Goal: Task Accomplishment & Management: Manage account settings

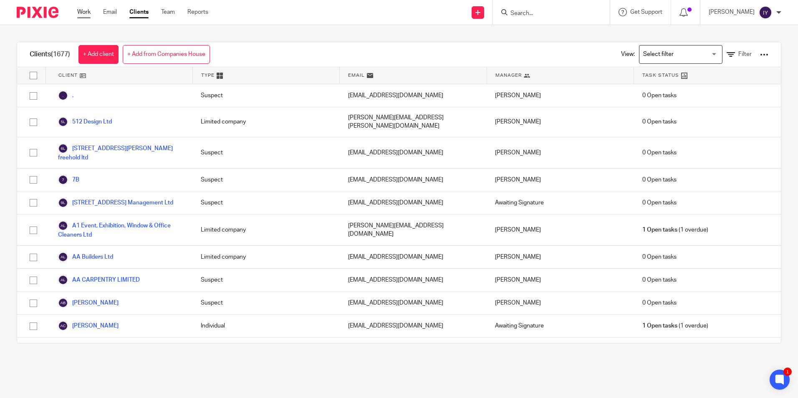
click at [84, 10] on link "Work" at bounding box center [83, 12] width 13 height 8
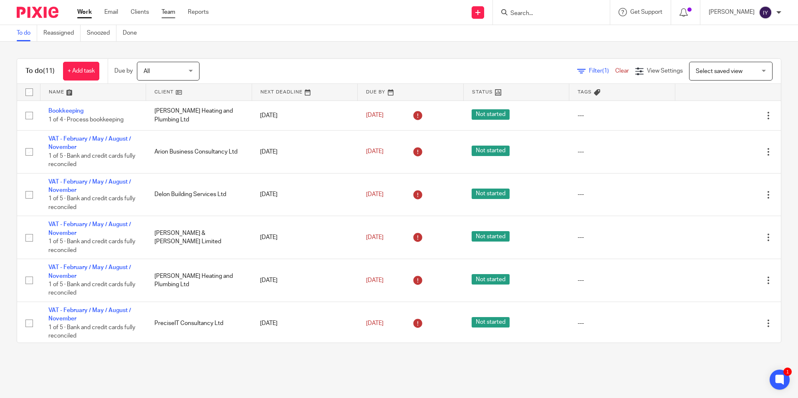
click at [166, 9] on link "Team" at bounding box center [168, 12] width 14 height 8
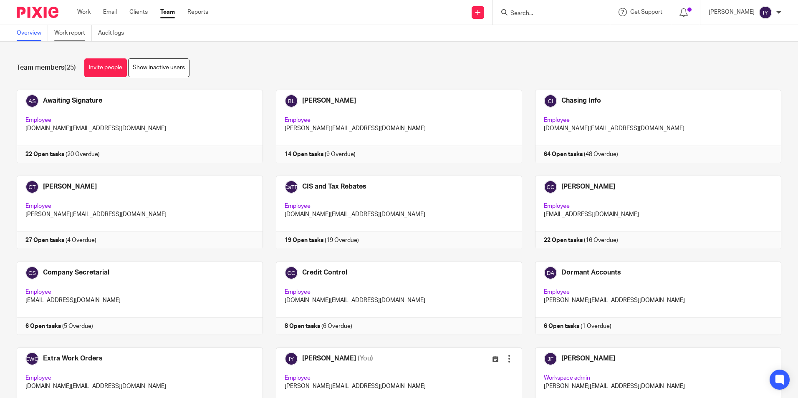
click at [67, 32] on link "Work report" at bounding box center [73, 33] width 38 height 16
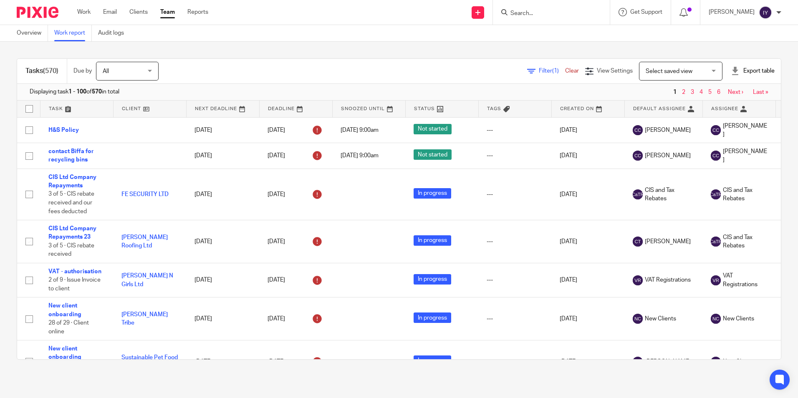
click at [536, 68] on div "Filter (1) Clear" at bounding box center [556, 71] width 58 height 9
click at [507, 73] on div "Filter (1) Clear View Settings View Settings (1) Filters Clear Save Manage save…" at bounding box center [476, 71] width 607 height 19
click at [527, 73] on icon at bounding box center [531, 71] width 8 height 8
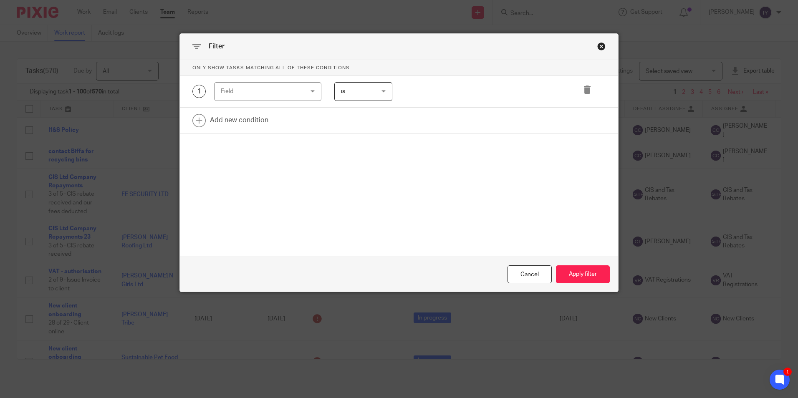
click at [287, 102] on div "1 Field Task fields Due by date Status Tags Created on Default assignee Assigne…" at bounding box center [399, 92] width 438 height 32
click at [289, 95] on div "Field" at bounding box center [261, 92] width 80 height 18
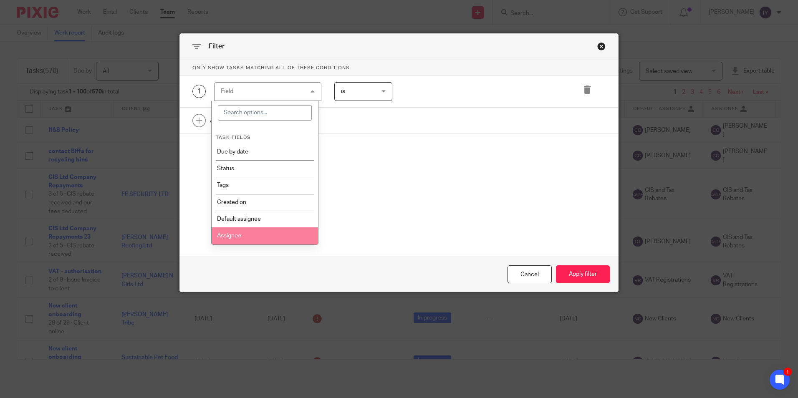
drag, startPoint x: 262, startPoint y: 165, endPoint x: 254, endPoint y: 233, distance: 68.5
click at [254, 233] on ul "Task fields Due by date Status Tags Created on Default assignee Assignee Closed…" at bounding box center [265, 244] width 106 height 236
click at [254, 233] on li "Assignee" at bounding box center [265, 235] width 106 height 17
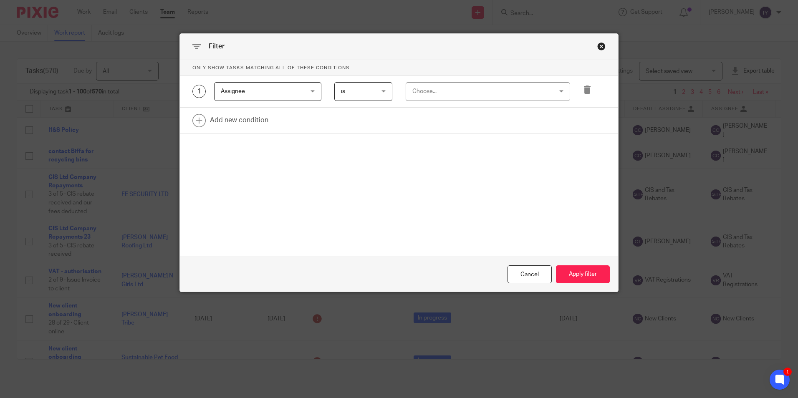
click at [369, 92] on span "is" at bounding box center [361, 92] width 41 height 18
click at [354, 122] on li "is not" at bounding box center [360, 126] width 57 height 17
click at [431, 93] on div "Choose..." at bounding box center [475, 92] width 126 height 18
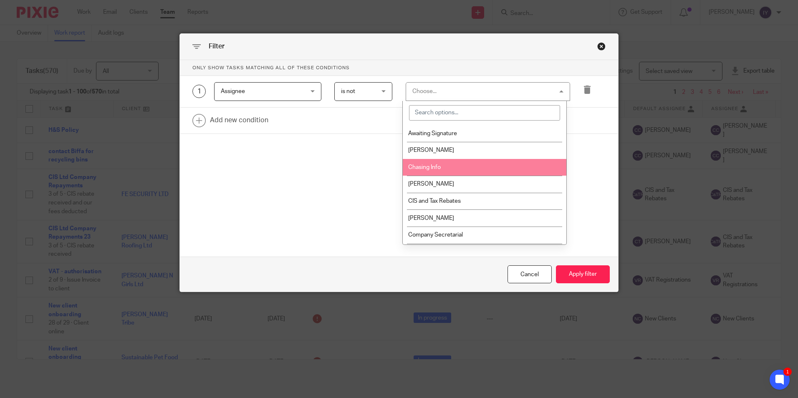
click at [424, 170] on span "Chasing Info" at bounding box center [424, 167] width 33 height 6
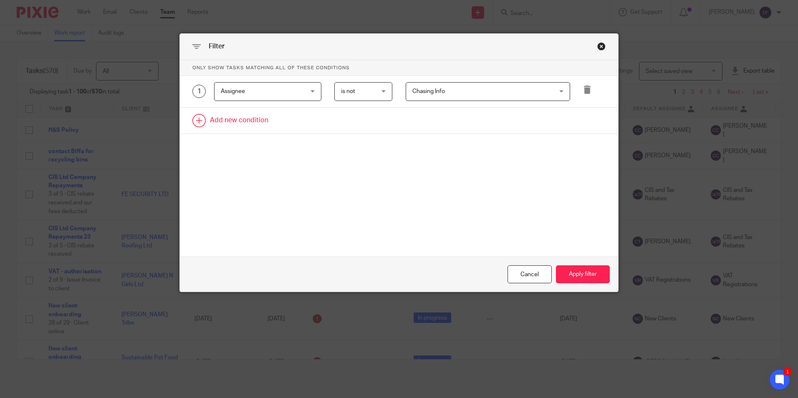
click at [241, 118] on link at bounding box center [399, 121] width 438 height 26
click at [241, 118] on div "Field" at bounding box center [261, 123] width 80 height 18
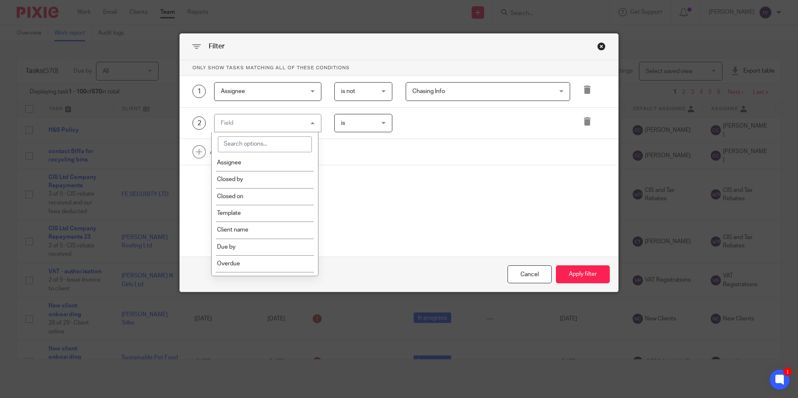
scroll to position [125, 0]
click at [269, 189] on li "Template" at bounding box center [265, 192] width 106 height 17
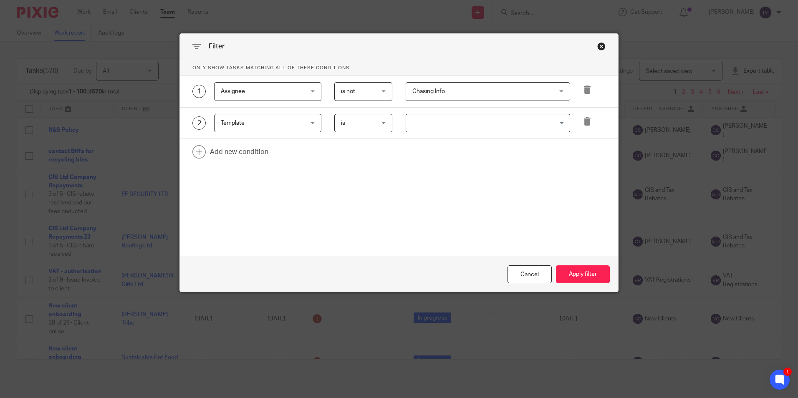
click at [426, 126] on input "Search for option" at bounding box center [486, 123] width 158 height 15
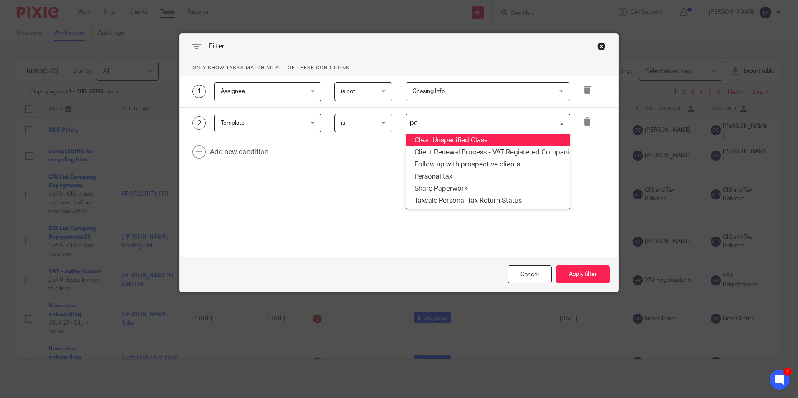
type input "per"
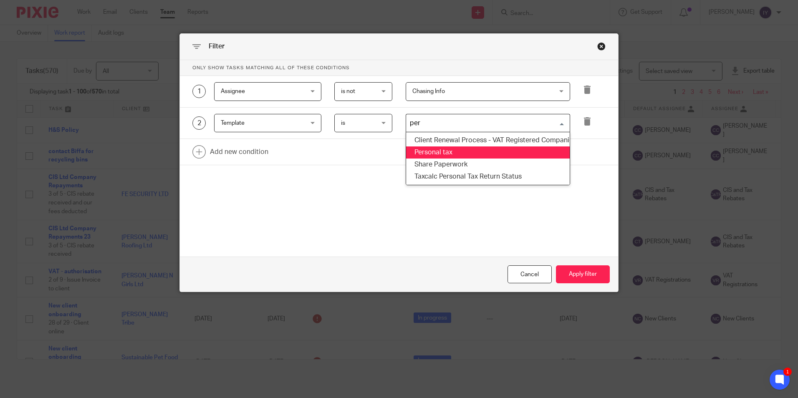
click at [429, 152] on li "Personal tax" at bounding box center [488, 152] width 164 height 12
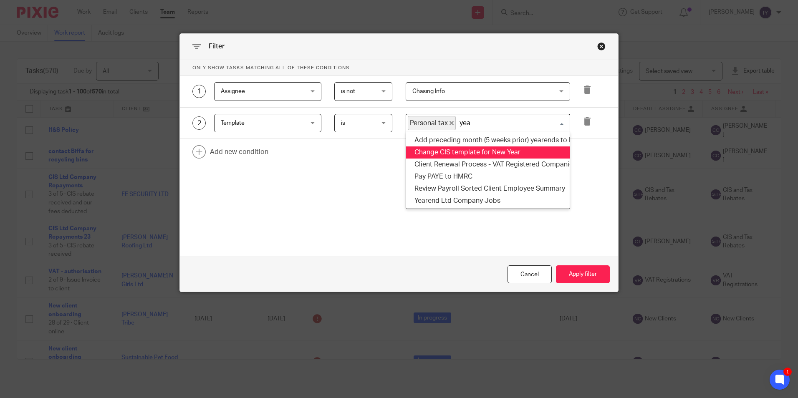
type input "year"
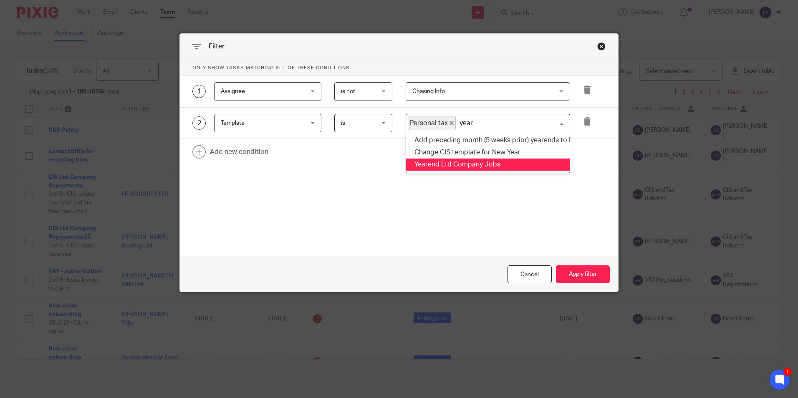
click at [438, 164] on li "Yearend Ltd Company Jobs" at bounding box center [488, 165] width 164 height 12
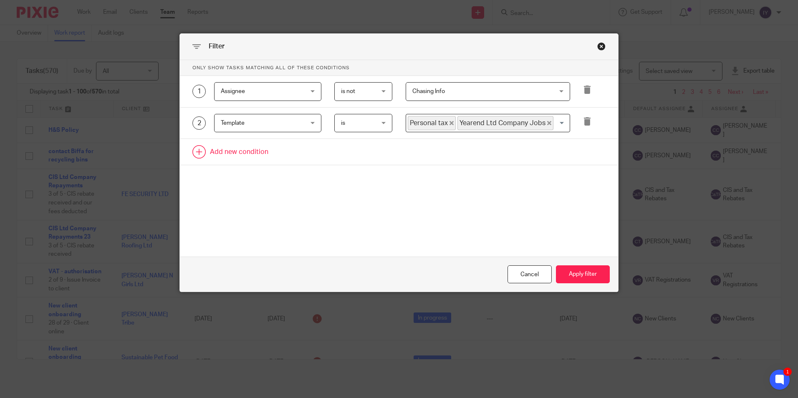
click at [236, 141] on link at bounding box center [399, 152] width 438 height 26
click at [236, 155] on div "Field" at bounding box center [261, 155] width 80 height 18
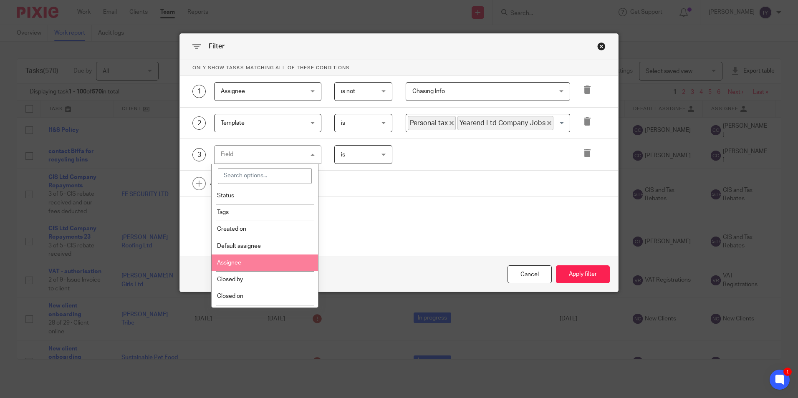
scroll to position [83, 0]
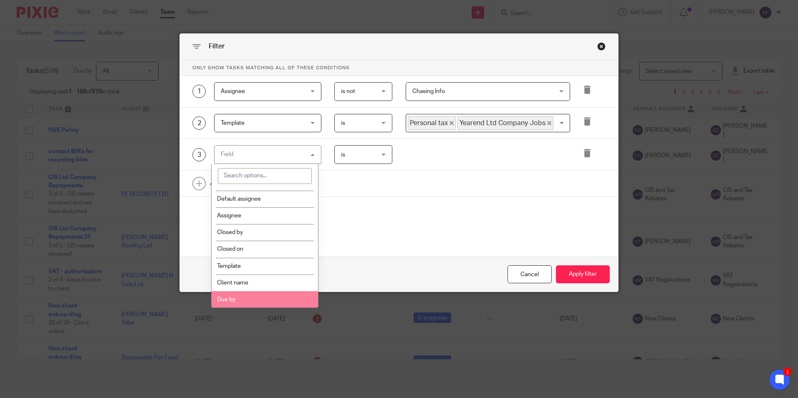
click at [242, 296] on li "Due by" at bounding box center [265, 299] width 106 height 17
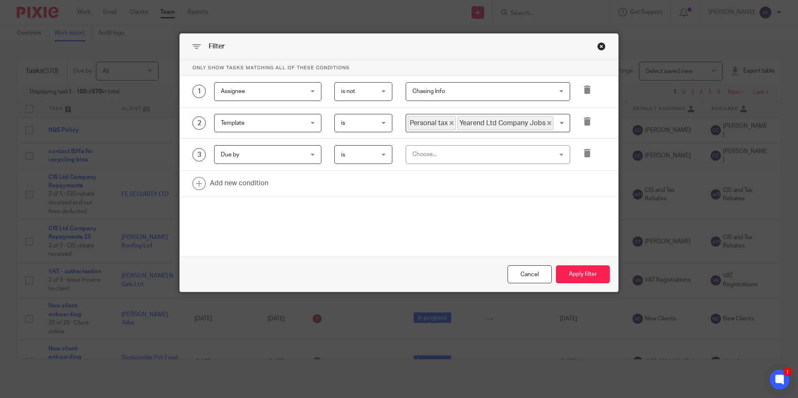
click at [406, 155] on div "Choose..." at bounding box center [488, 154] width 164 height 19
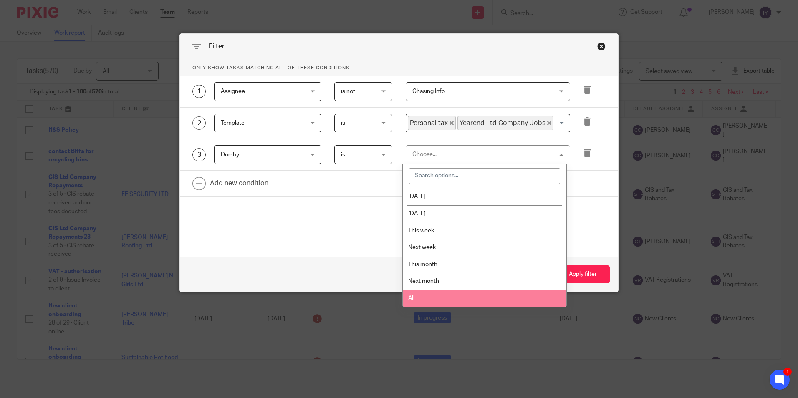
click at [419, 301] on li "All" at bounding box center [485, 298] width 164 height 17
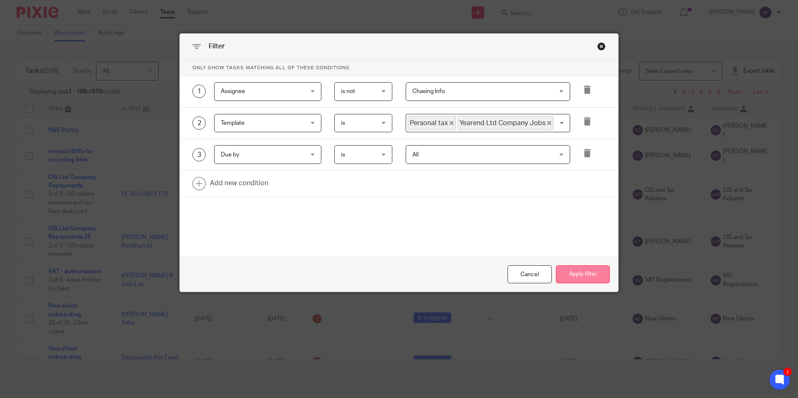
click at [584, 278] on button "Apply filter" at bounding box center [583, 274] width 54 height 18
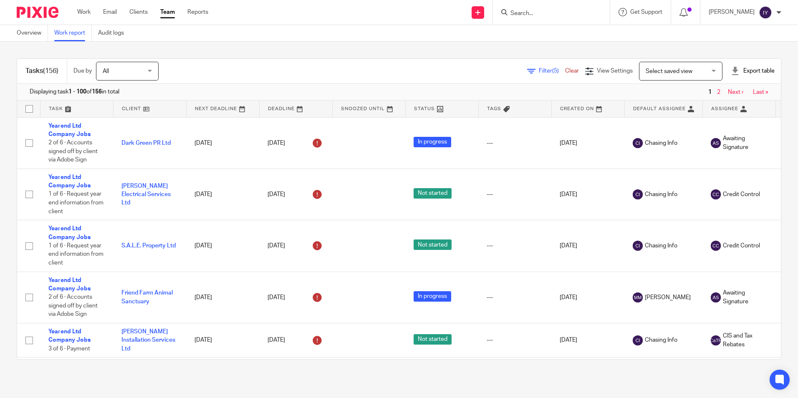
click at [732, 74] on div "Export table" at bounding box center [752, 71] width 44 height 8
click at [718, 103] on link "Excel spreadsheet" at bounding box center [732, 102] width 48 height 6
drag, startPoint x: 389, startPoint y: 72, endPoint x: 347, endPoint y: 64, distance: 42.9
click at [389, 72] on div "Filter (5) Clear View Settings View Settings (5) Filters Clear Save Manage save…" at bounding box center [476, 71] width 607 height 19
click at [75, 12] on div "Work Email Clients Team Reports Work Email Clients Team Reports Settings" at bounding box center [145, 12] width 152 height 25
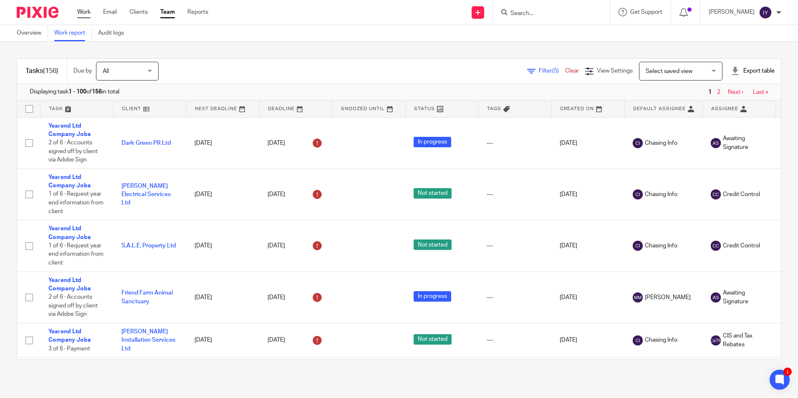
click at [78, 11] on link "Work" at bounding box center [83, 12] width 13 height 8
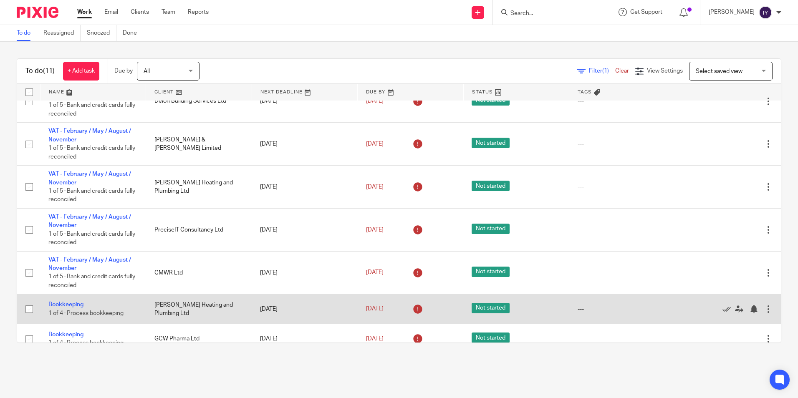
scroll to position [164, 0]
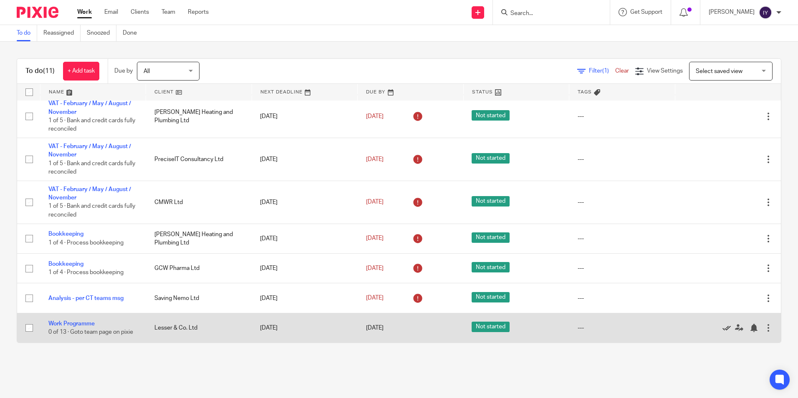
click at [722, 332] on icon at bounding box center [726, 328] width 8 height 8
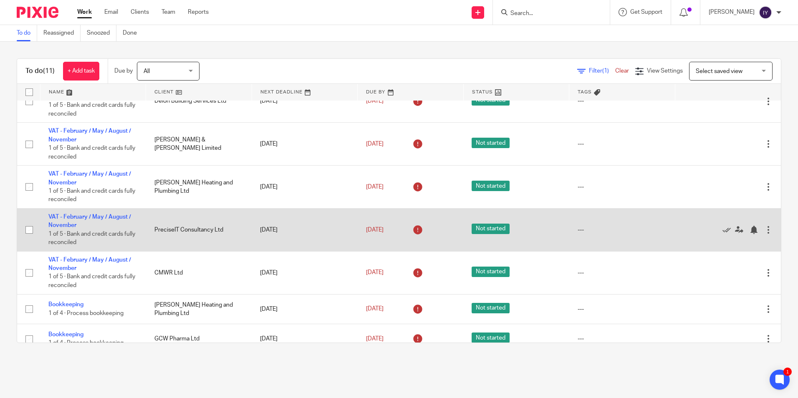
scroll to position [0, 0]
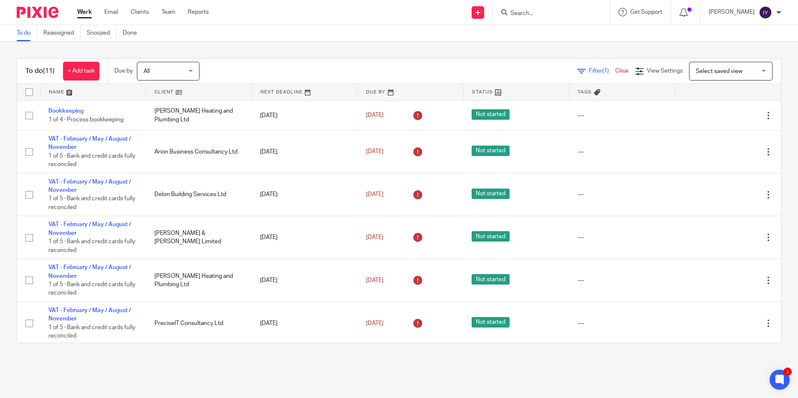
drag, startPoint x: 336, startPoint y: 46, endPoint x: 336, endPoint y: 53, distance: 7.1
click at [336, 53] on div "To do (11) + Add task Due by All All Today Tomorrow This week Next week This mo…" at bounding box center [399, 201] width 798 height 318
click at [584, 17] on input "Search" at bounding box center [546, 14] width 75 height 8
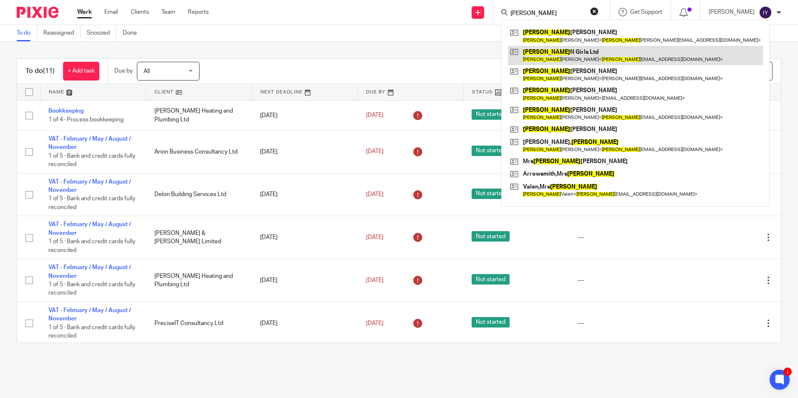
type input "lisa"
click at [592, 51] on link at bounding box center [635, 55] width 255 height 19
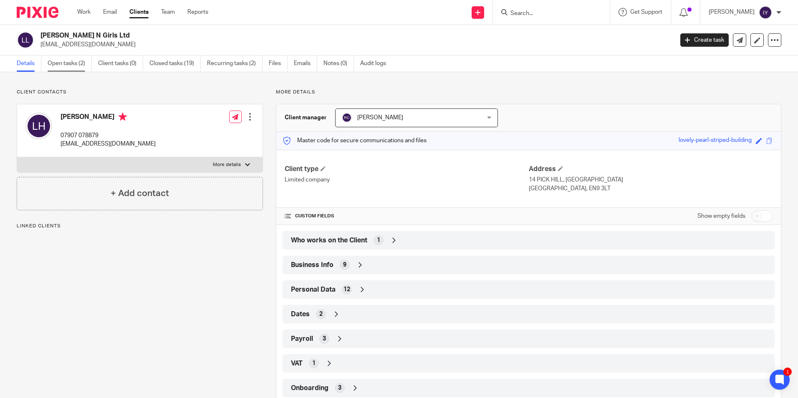
click at [68, 63] on link "Open tasks (2)" at bounding box center [70, 63] width 44 height 16
click at [322, 318] on div "Dates 2" at bounding box center [528, 314] width 479 height 14
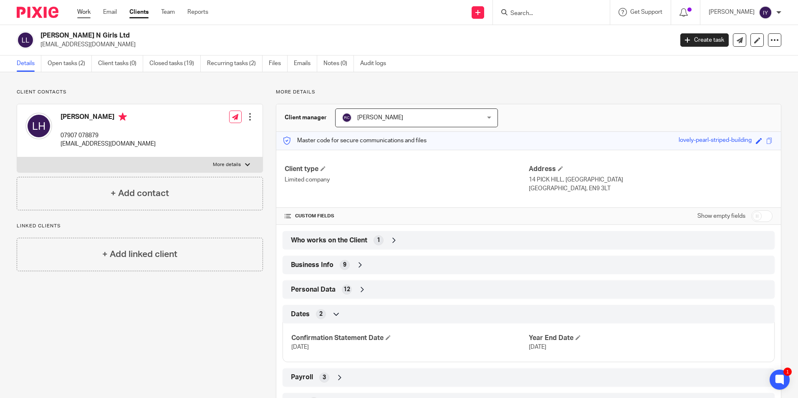
click at [82, 11] on link "Work" at bounding box center [83, 12] width 13 height 8
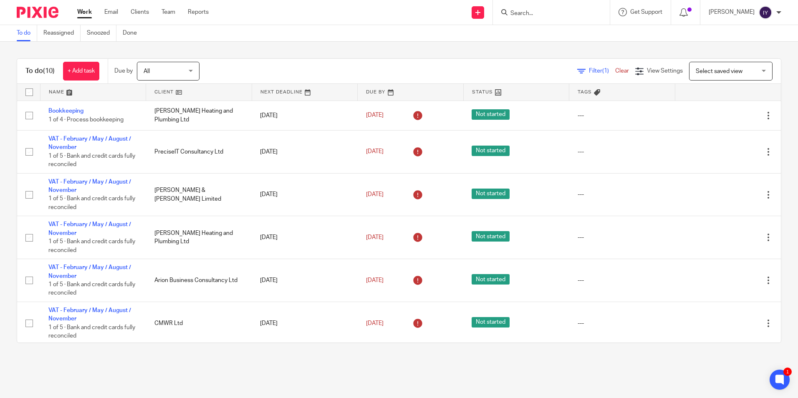
click at [559, 20] on div at bounding box center [551, 12] width 117 height 25
click at [550, 17] on input "Search" at bounding box center [546, 14] width 75 height 8
paste input "A & M Industrial Cleaning Ltd"
type input "A & M Industrial Cleaning Ltd"
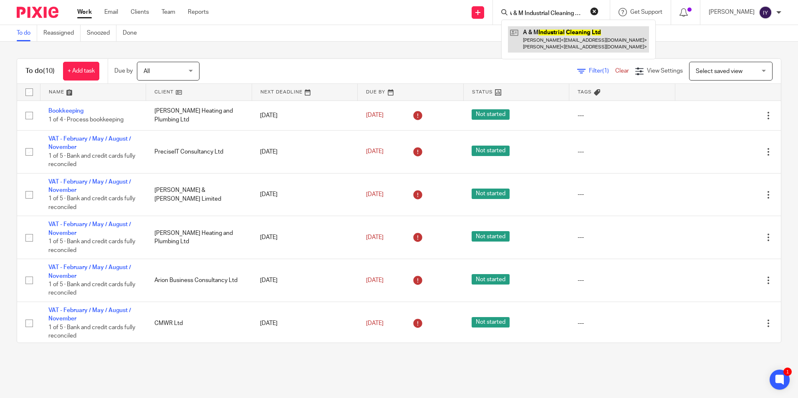
click at [554, 40] on link at bounding box center [578, 39] width 141 height 26
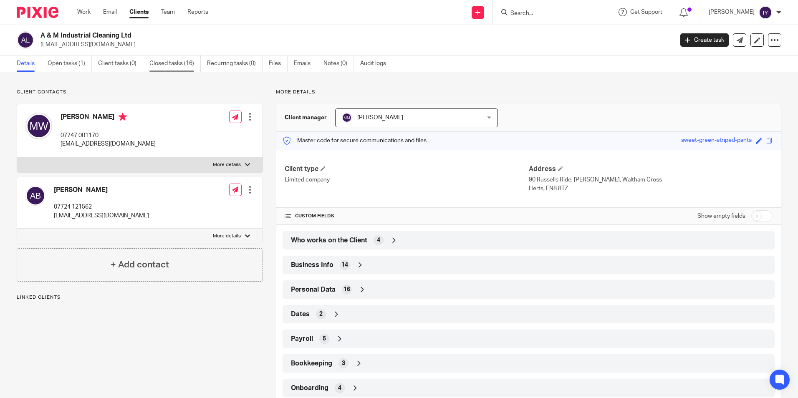
click at [194, 64] on link "Closed tasks (16)" at bounding box center [174, 63] width 51 height 16
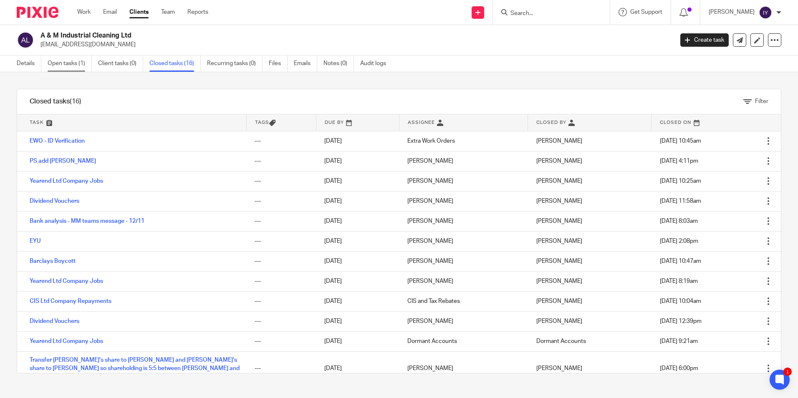
click at [85, 64] on link "Open tasks (1)" at bounding box center [70, 63] width 44 height 16
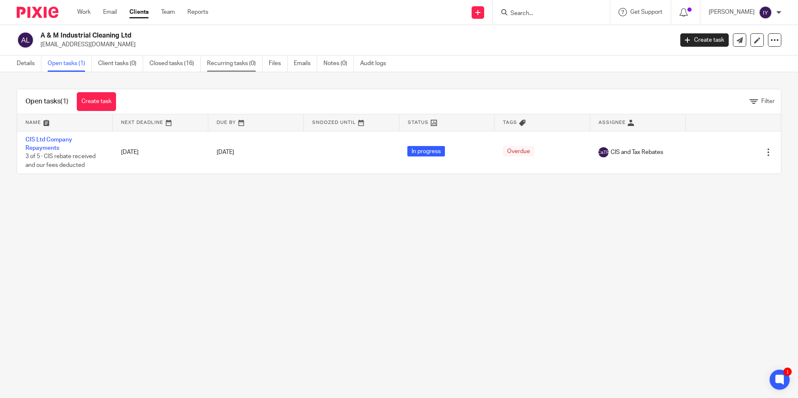
click at [223, 69] on link "Recurring tasks (0)" at bounding box center [234, 63] width 55 height 16
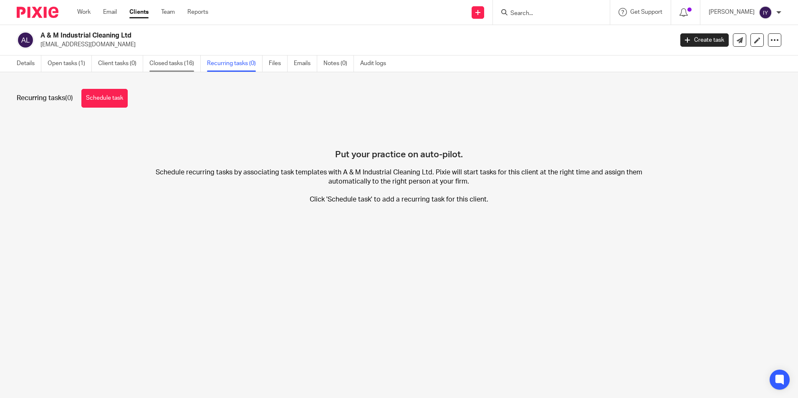
click at [173, 66] on link "Closed tasks (16)" at bounding box center [174, 63] width 51 height 16
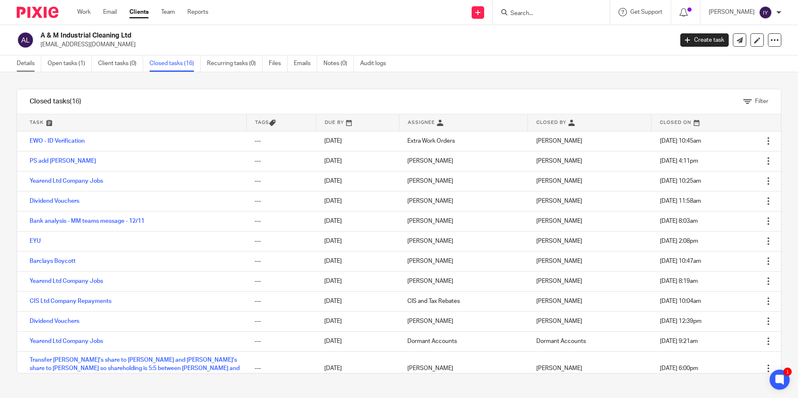
click at [30, 60] on link "Details" at bounding box center [29, 63] width 25 height 16
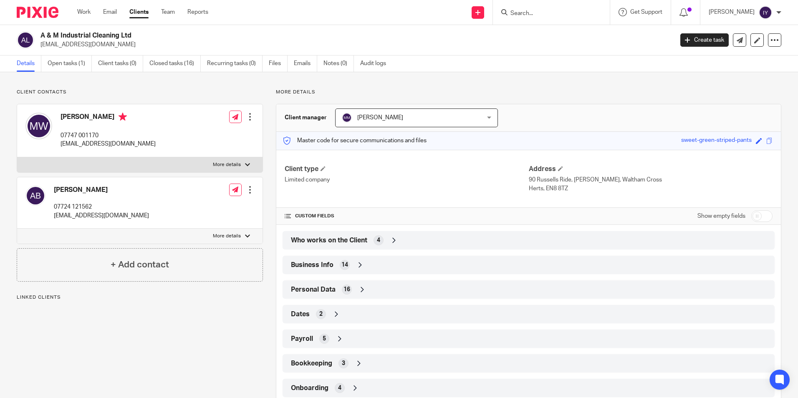
click at [320, 239] on span "Who works on the Client" at bounding box center [329, 240] width 76 height 9
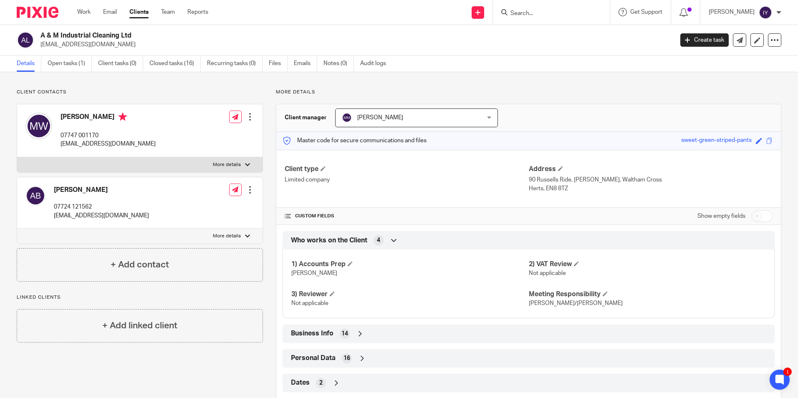
click at [545, 12] on input "Search" at bounding box center [546, 14] width 75 height 8
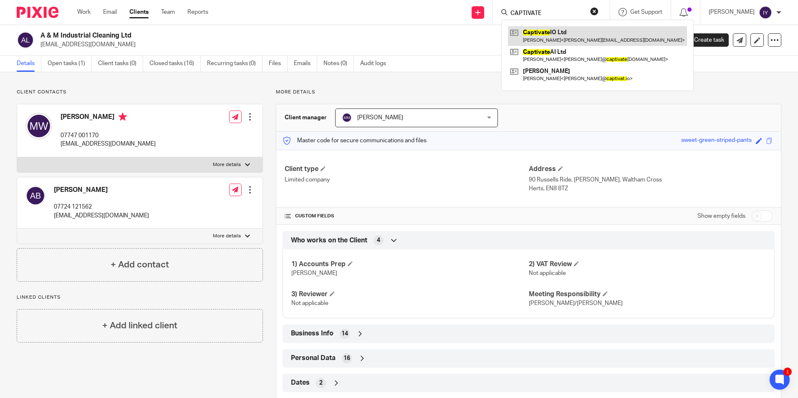
type input "CAPTIVATE"
click at [551, 35] on link at bounding box center [597, 35] width 179 height 19
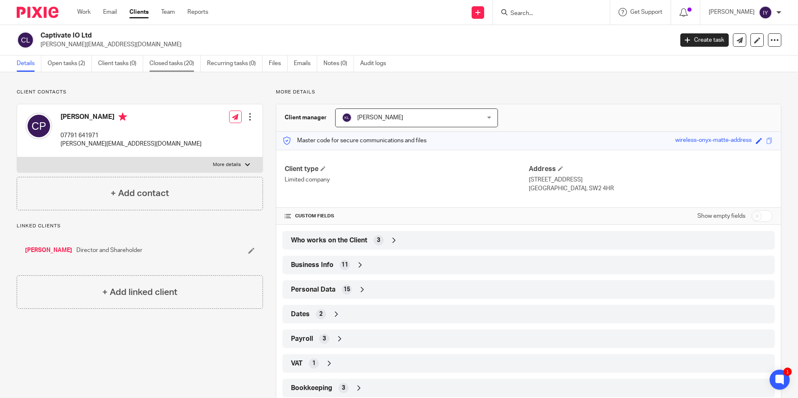
click at [187, 71] on link "Closed tasks (20)" at bounding box center [174, 63] width 51 height 16
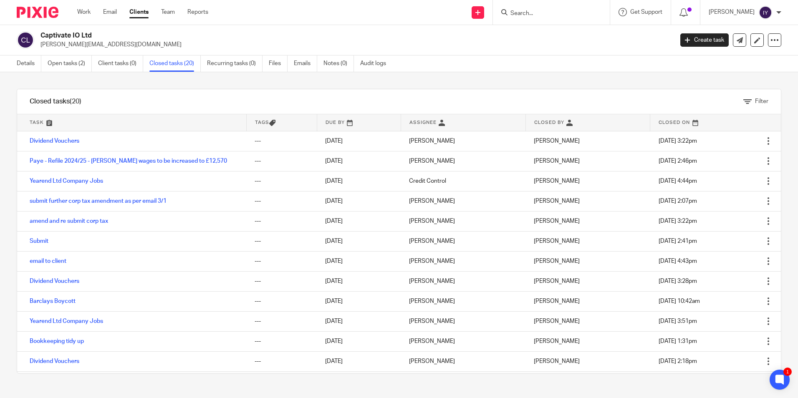
click at [539, 11] on input "Search" at bounding box center [546, 14] width 75 height 8
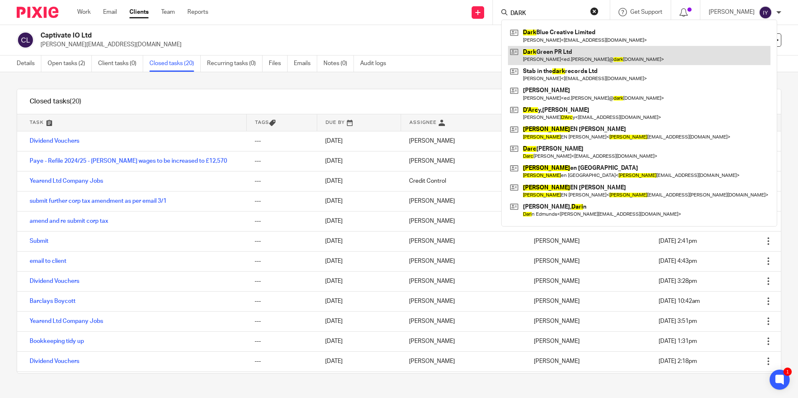
type input "DARK"
click at [608, 50] on link at bounding box center [639, 55] width 262 height 19
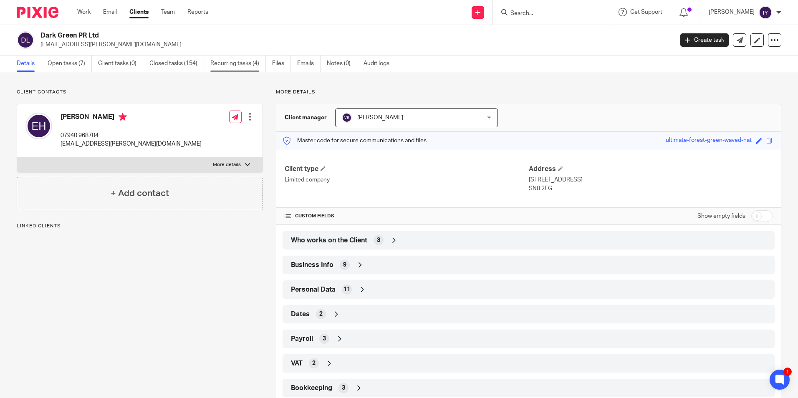
click at [223, 63] on link "Recurring tasks (4)" at bounding box center [237, 63] width 55 height 16
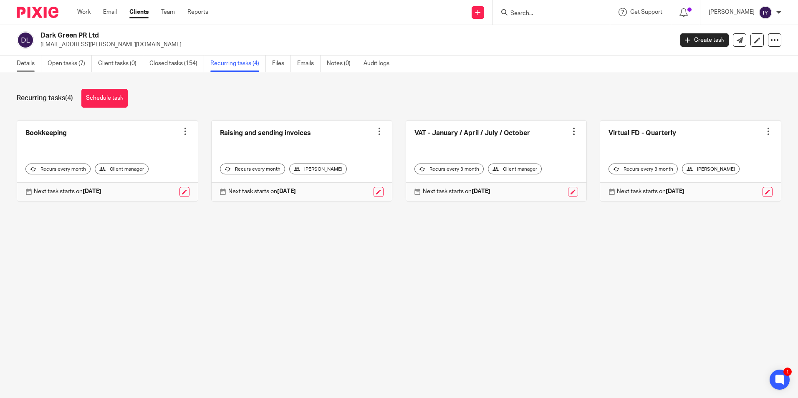
click at [28, 67] on link "Details" at bounding box center [29, 63] width 25 height 16
